Goal: Find specific page/section: Find specific page/section

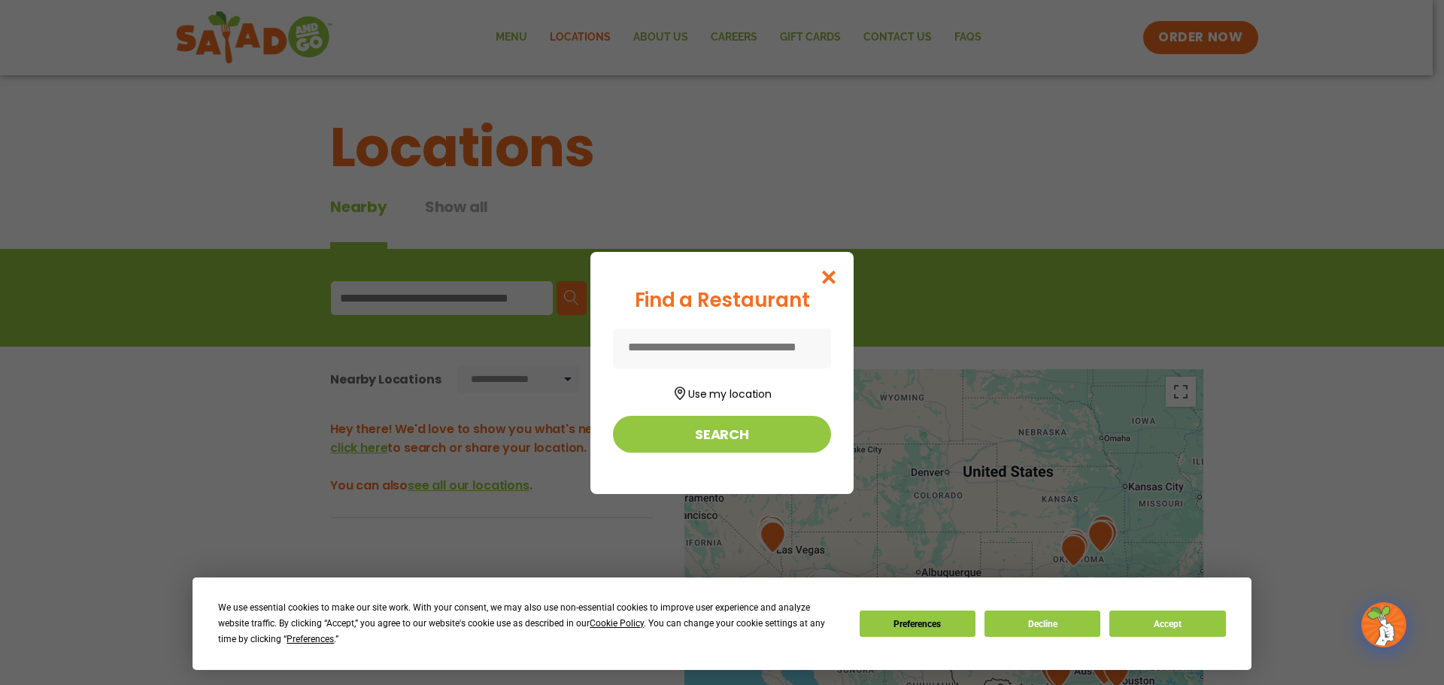
click at [701, 350] on input at bounding box center [722, 349] width 218 height 40
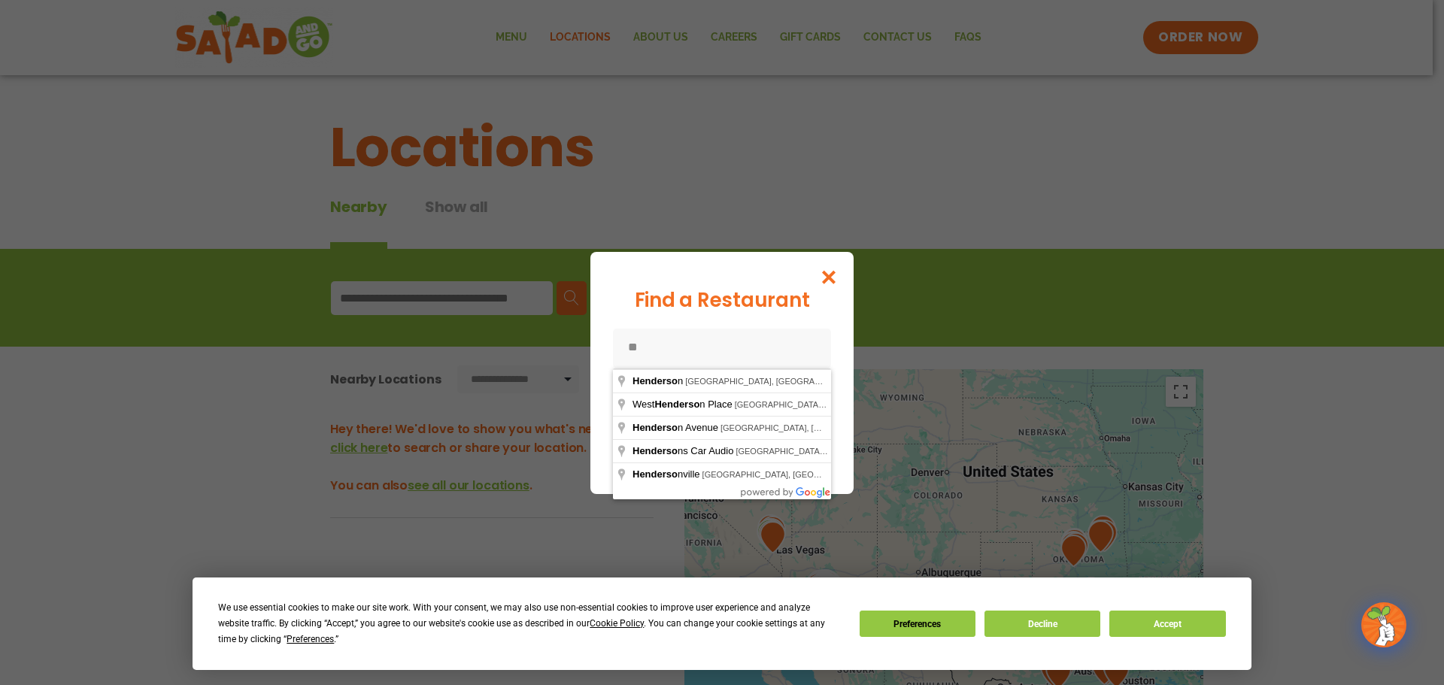
type input "*"
type input "**********"
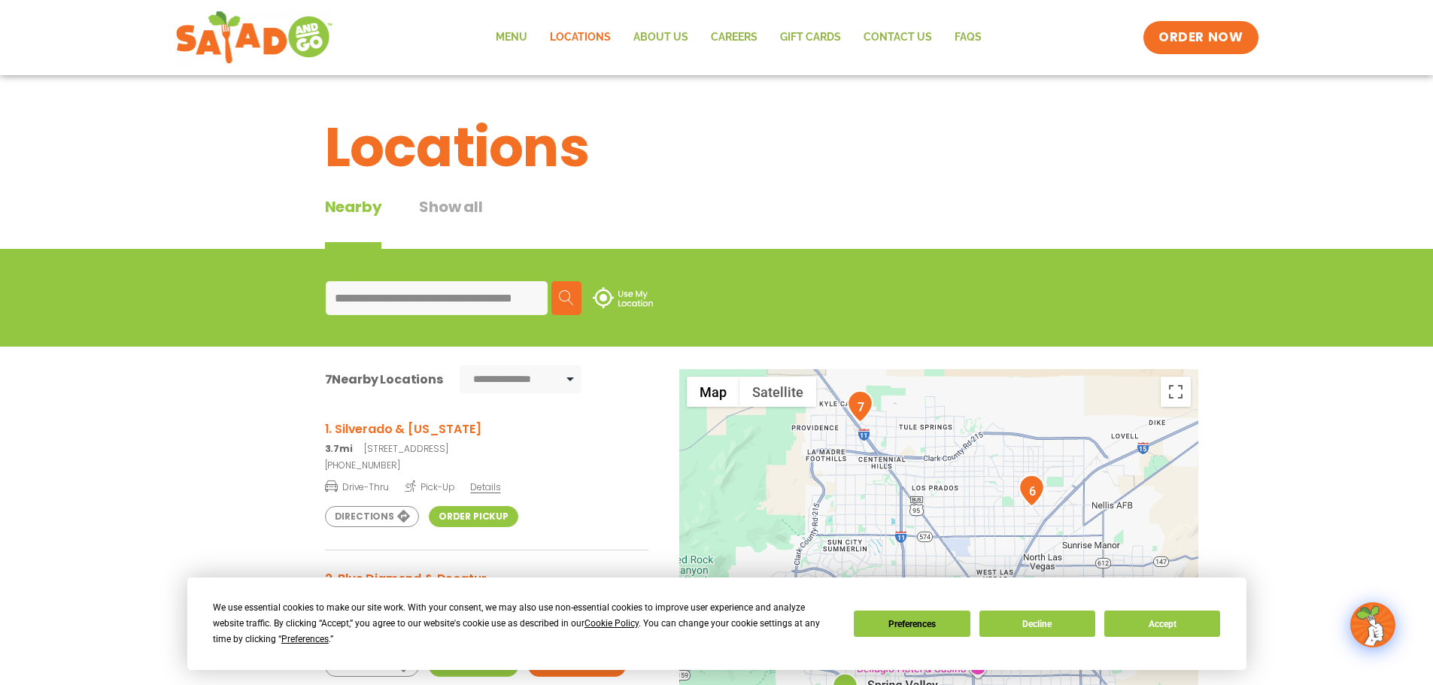
click at [481, 491] on span "Details" at bounding box center [485, 487] width 30 height 13
